Goal: Task Accomplishment & Management: Complete application form

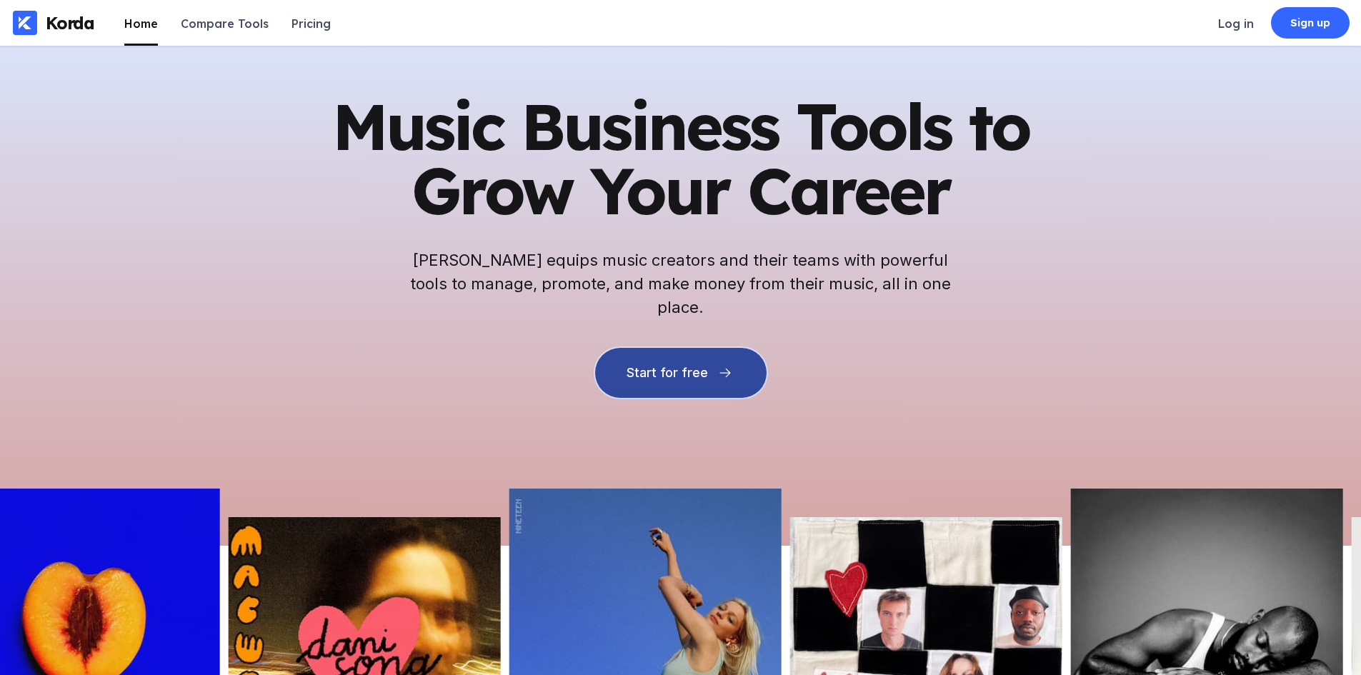
click at [639, 366] on div "Start for free" at bounding box center [667, 373] width 81 height 14
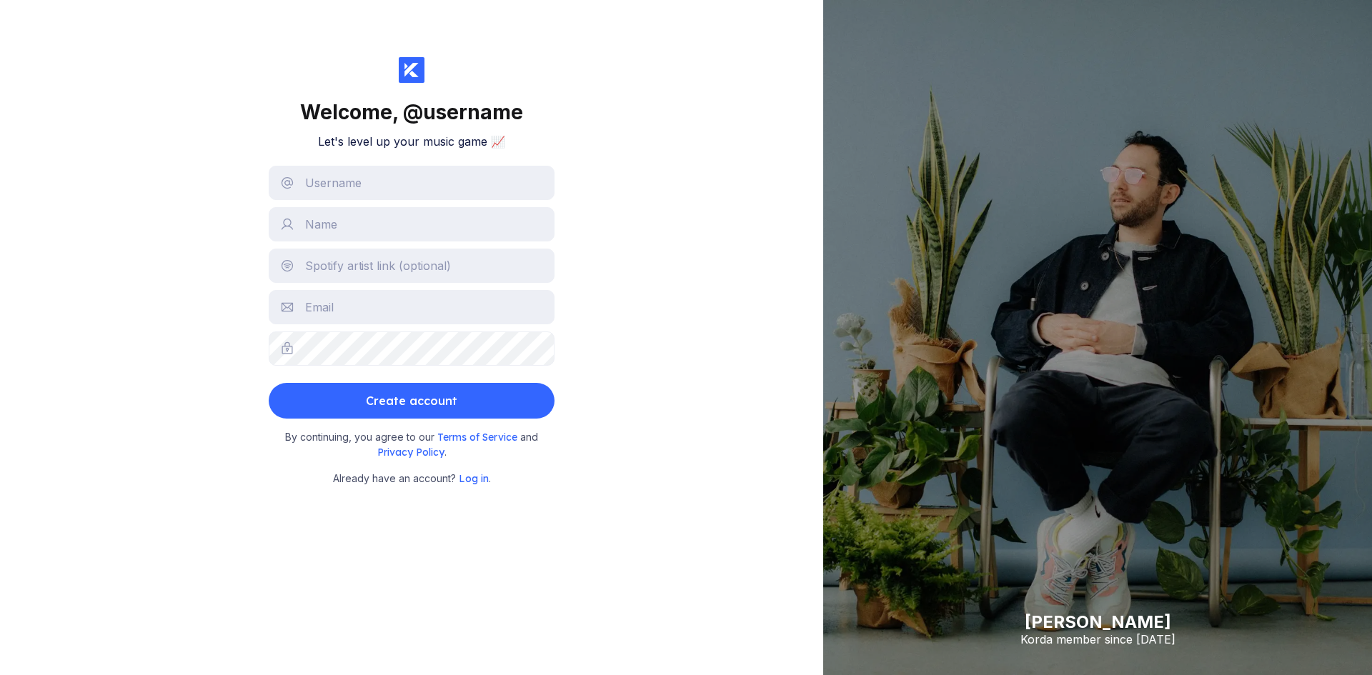
drag, startPoint x: 288, startPoint y: 74, endPoint x: 279, endPoint y: 73, distance: 9.3
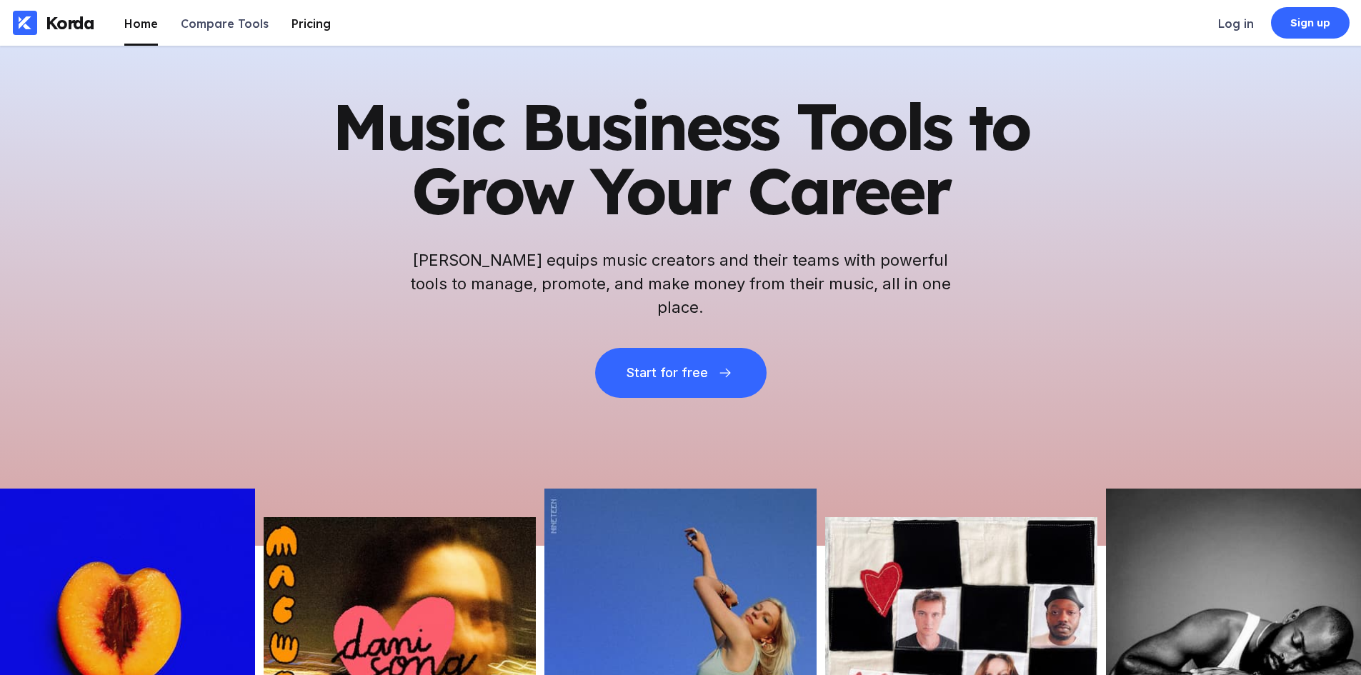
click at [292, 27] on div "Pricing" at bounding box center [311, 23] width 39 height 14
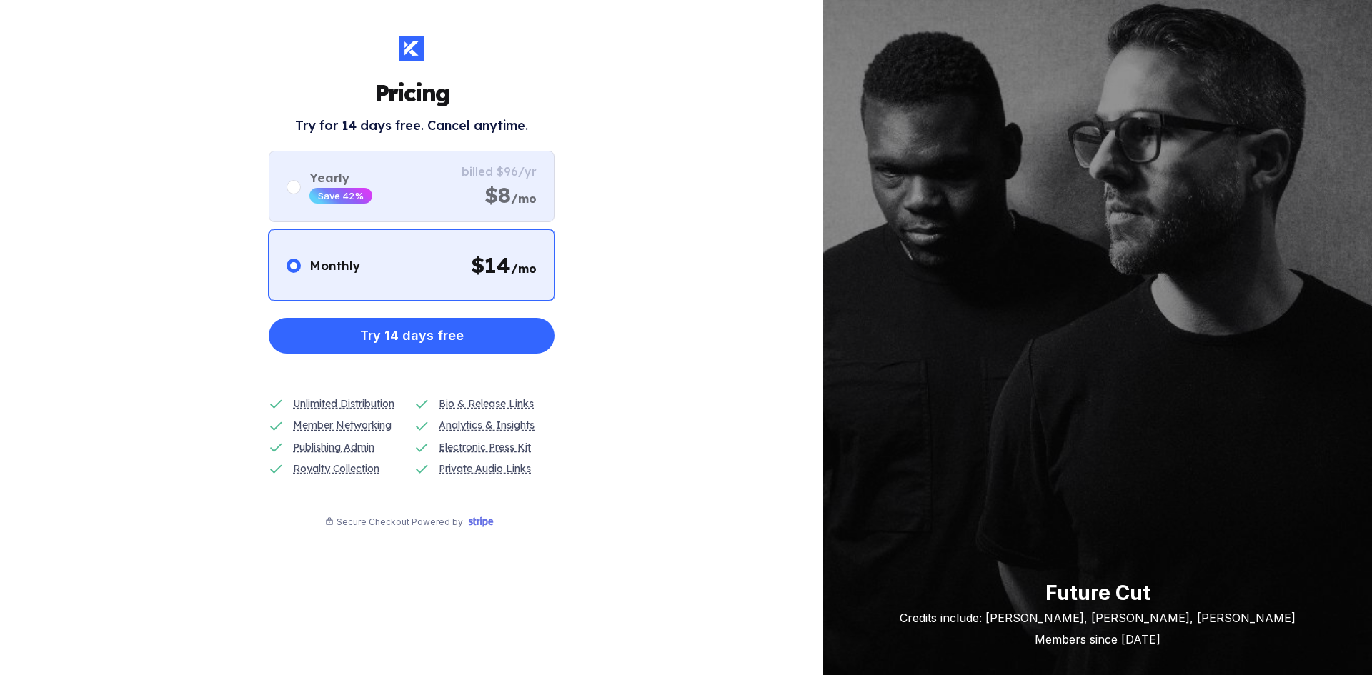
click at [460, 182] on div "Yearly Save 42% billed $96/yr $8 /mo" at bounding box center [412, 186] width 286 height 71
radio input "false"
radio input "true"
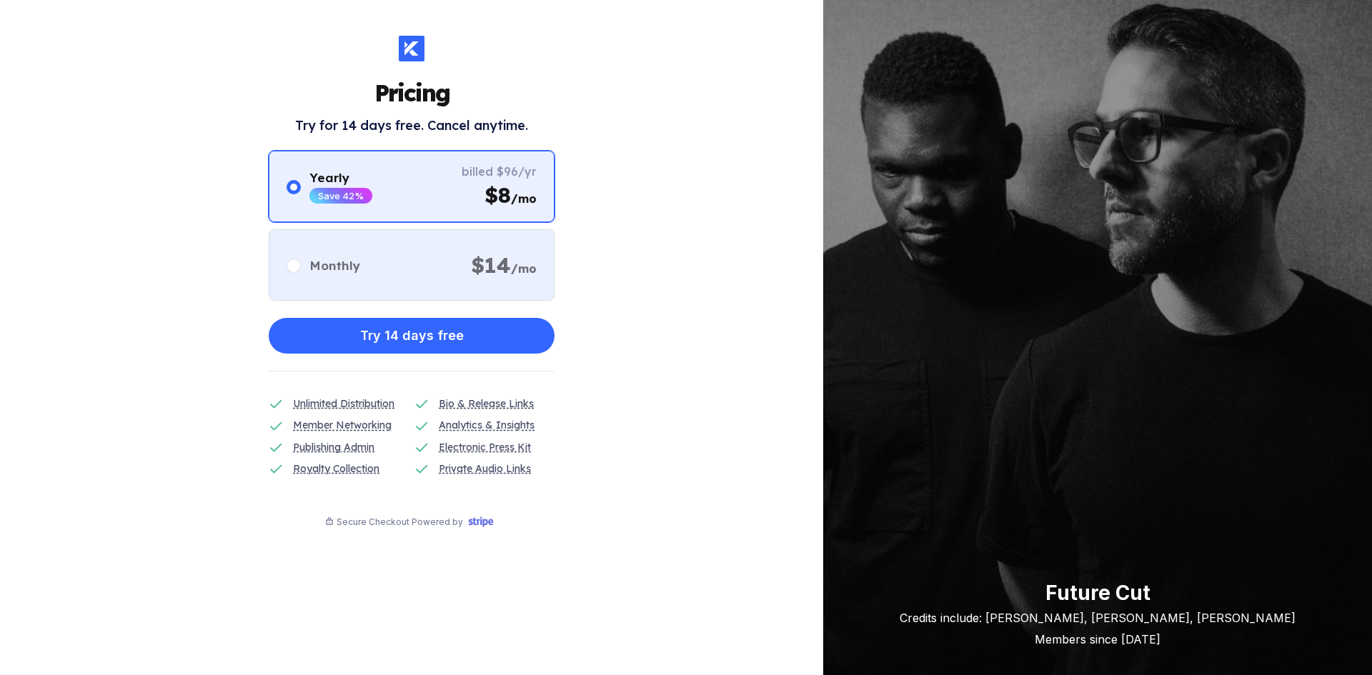
click at [455, 259] on div "Monthly $ 14 /mo" at bounding box center [412, 264] width 286 height 71
radio input "true"
radio input "false"
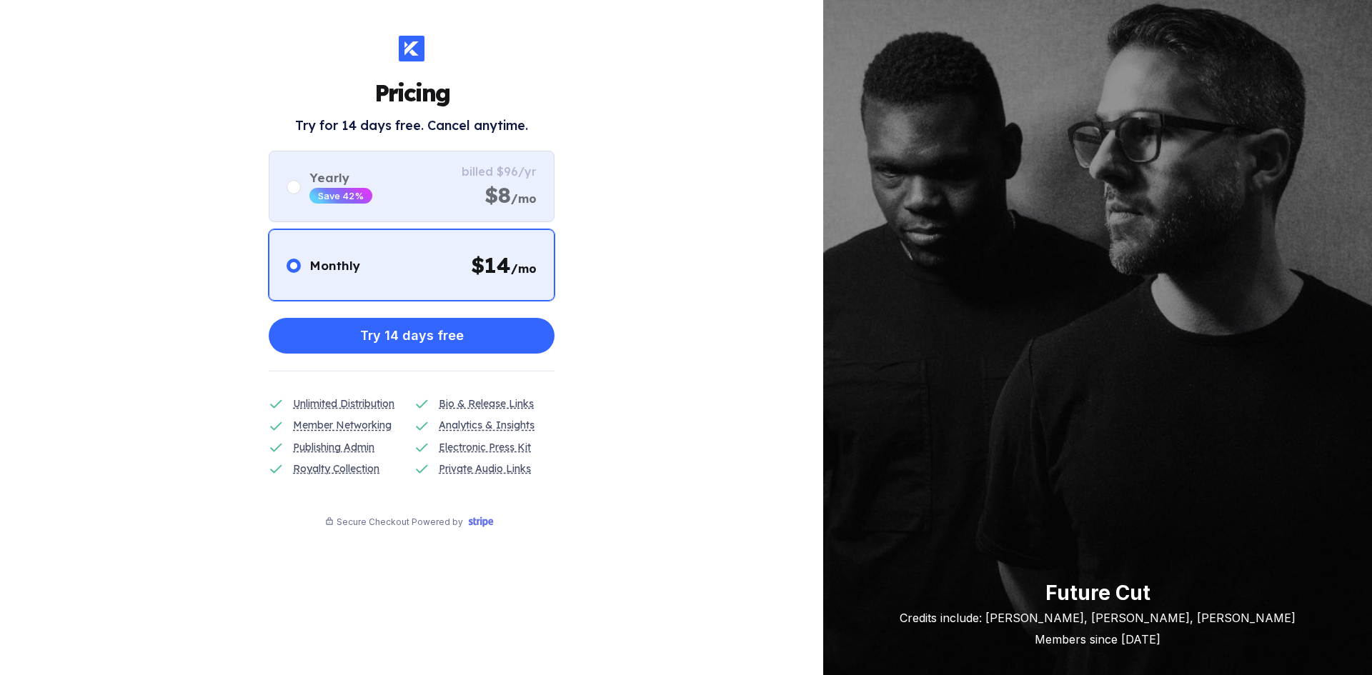
click at [457, 181] on div "Yearly Save 42% billed $96/yr $8 /mo" at bounding box center [412, 186] width 286 height 71
radio input "false"
radio input "true"
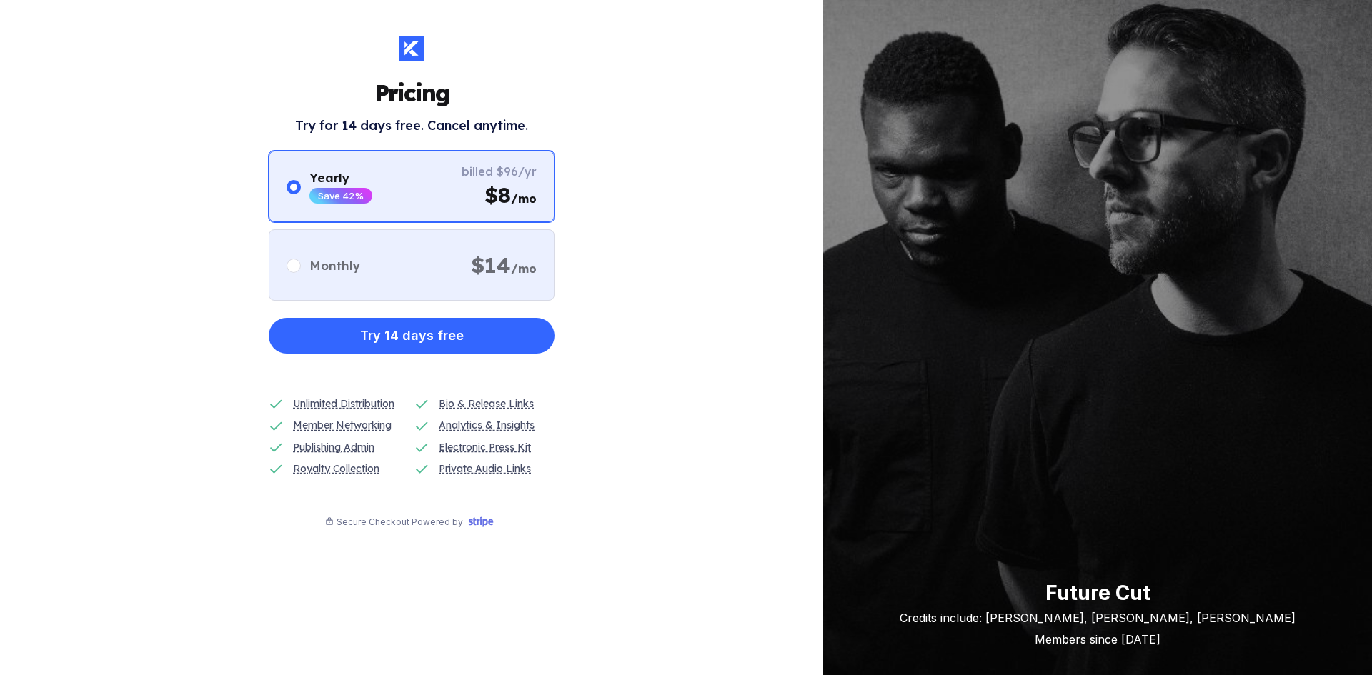
click at [465, 257] on div "Monthly $ 14 /mo" at bounding box center [412, 264] width 286 height 71
radio input "true"
radio input "false"
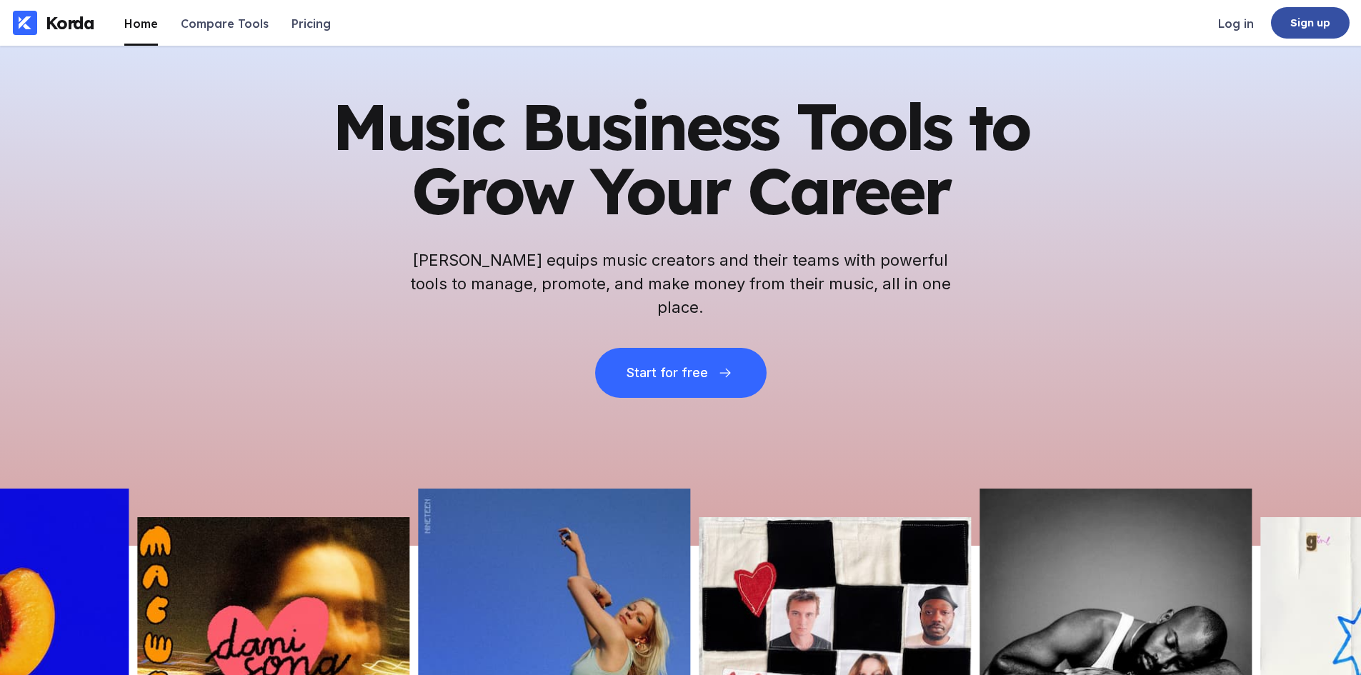
click at [1286, 25] on div "Sign up" at bounding box center [1310, 22] width 79 height 31
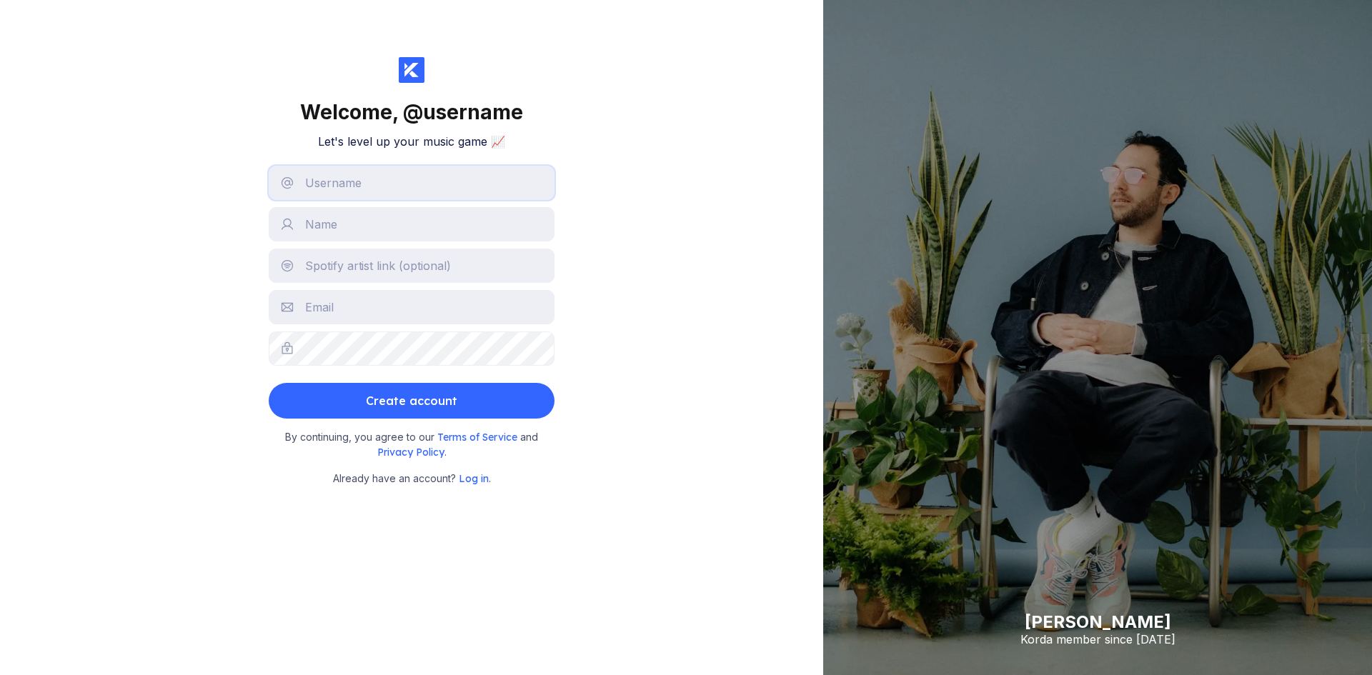
click at [366, 183] on input "text" at bounding box center [412, 183] width 286 height 34
type input "2side Music"
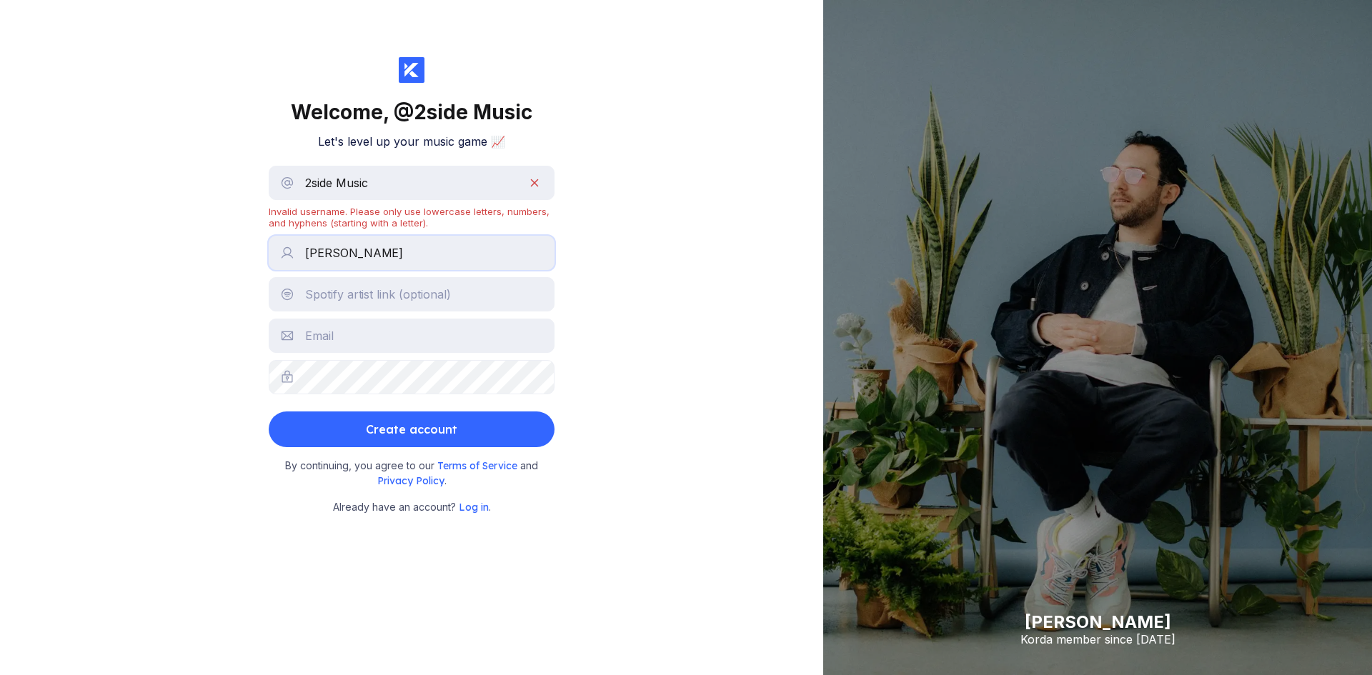
type input "Mehmer"
click at [408, 169] on input "2side Music" at bounding box center [412, 183] width 286 height 34
type input "2sidemusic"
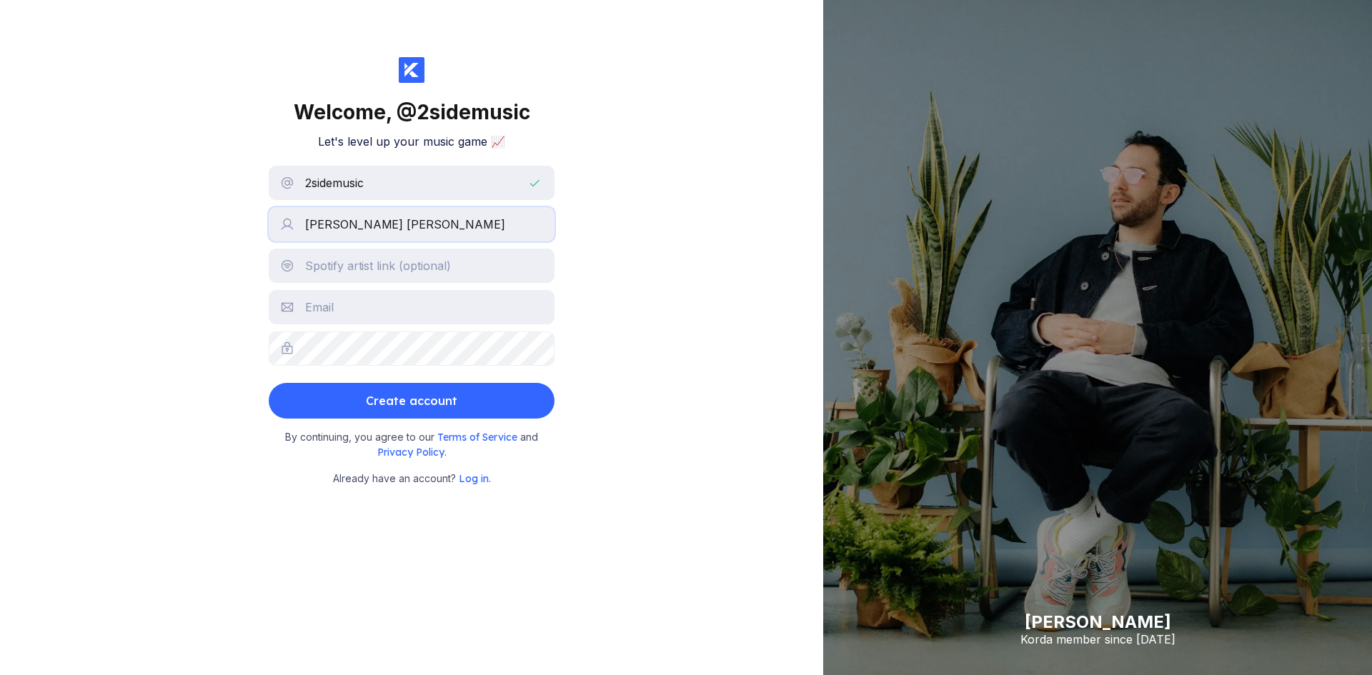
type input "[PERSON_NAME] [PERSON_NAME]"
type input "shadera44@gmail.coö"
click at [408, 169] on input "2sidemusic" at bounding box center [412, 183] width 286 height 34
type input "shadera"
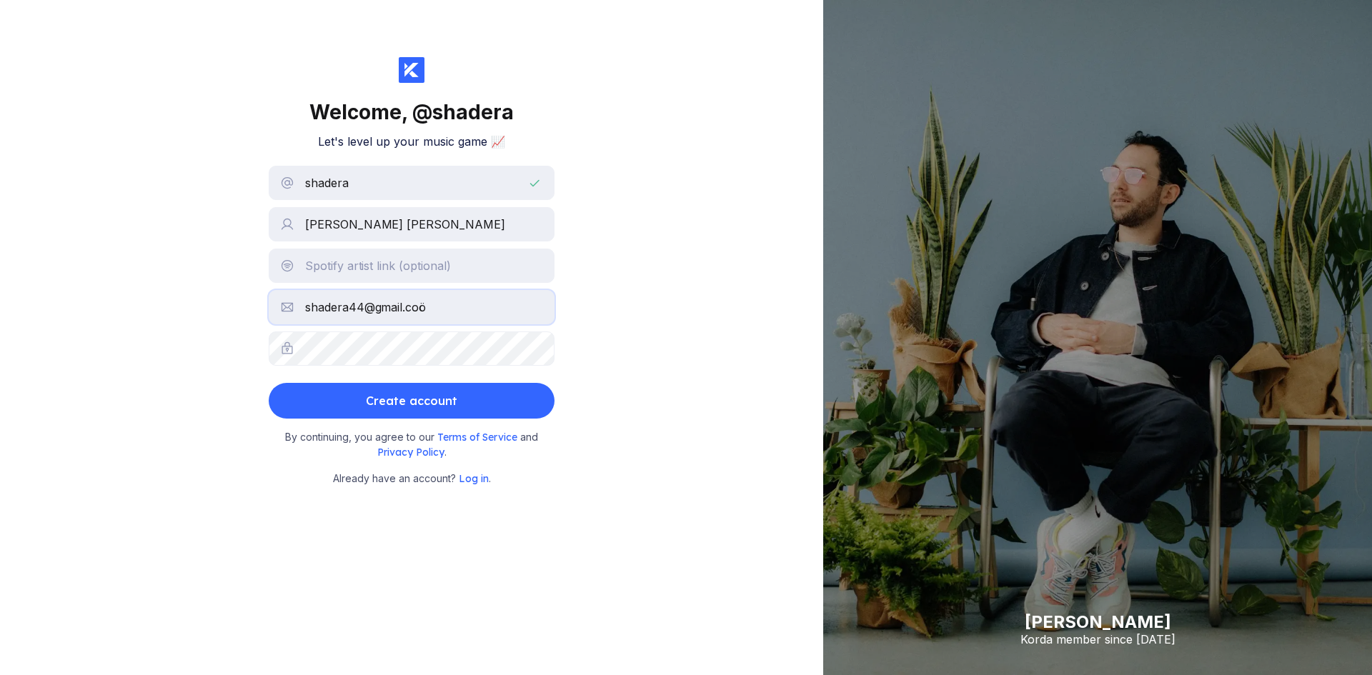
click at [512, 306] on input "shadera44@gmail.coö" at bounding box center [412, 307] width 286 height 34
type input "[EMAIL_ADDRESS][DOMAIN_NAME]"
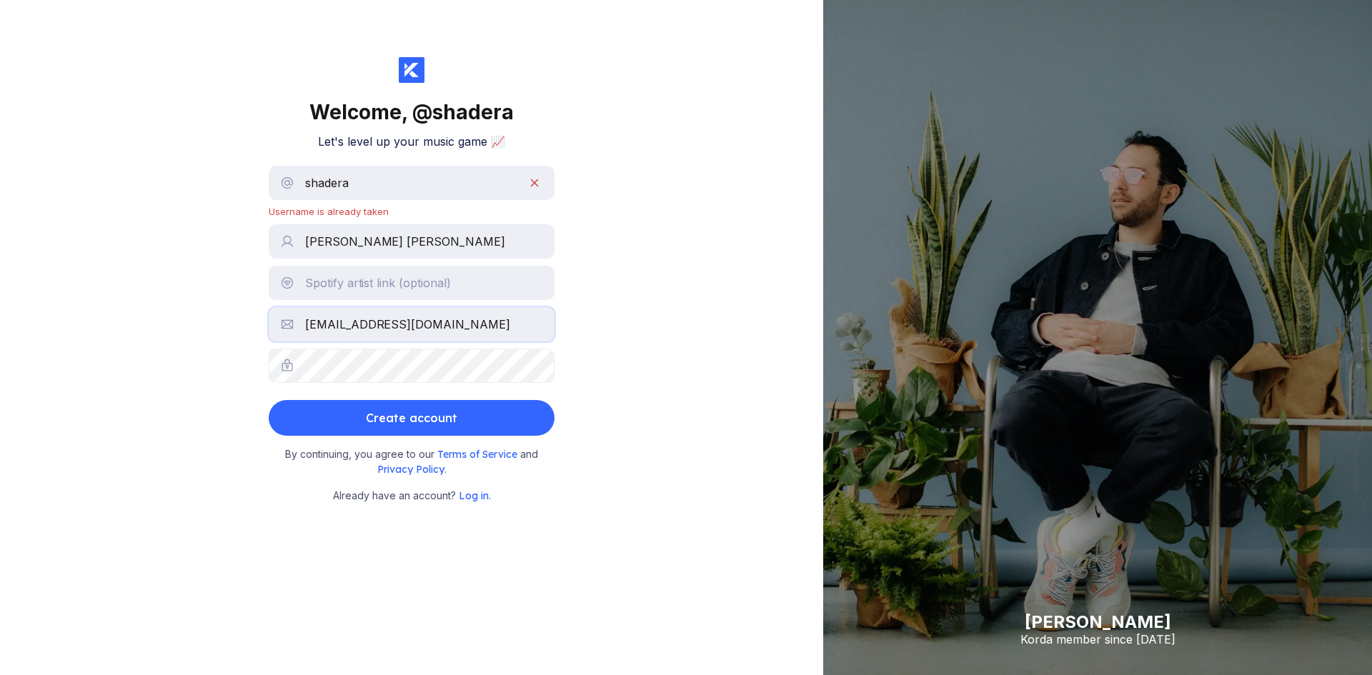
drag, startPoint x: 499, startPoint y: 309, endPoint x: 480, endPoint y: 311, distance: 18.7
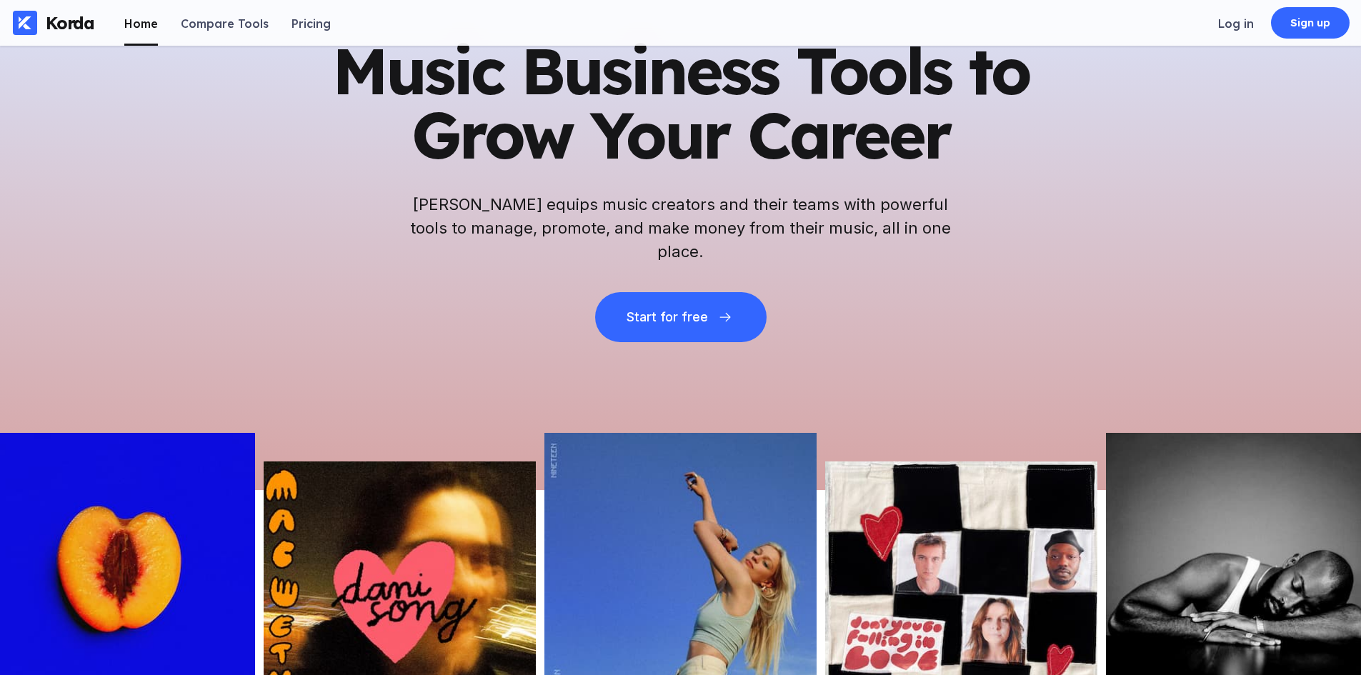
scroll to position [286, 0]
